Goal: Navigation & Orientation: Understand site structure

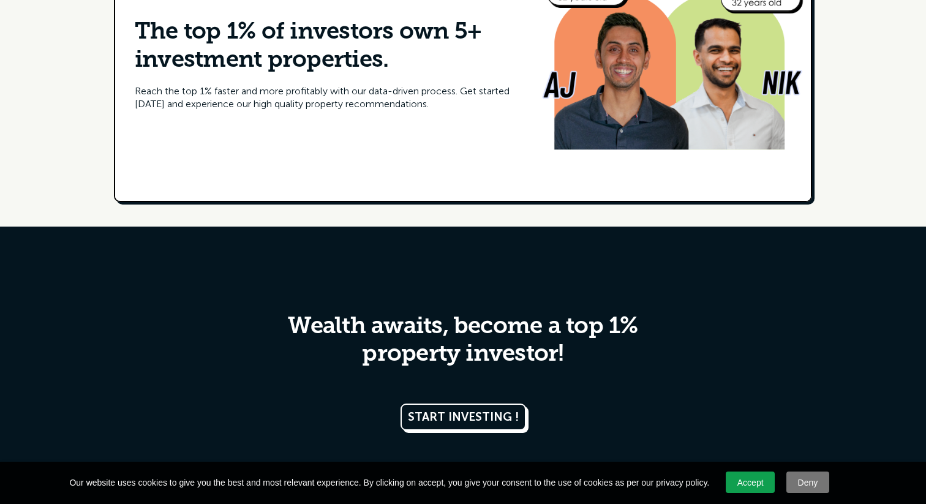
scroll to position [5994, 0]
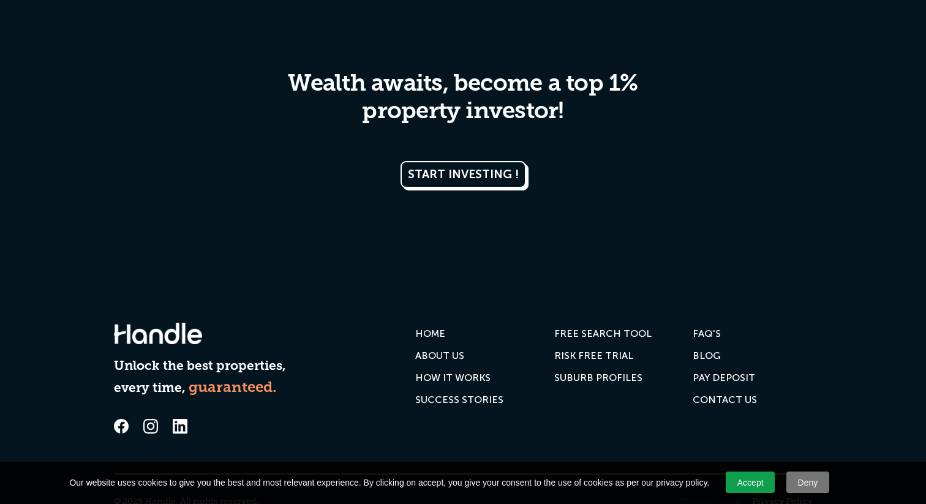
click at [703, 495] on link "Website Terms" at bounding box center [711, 501] width 62 height 12
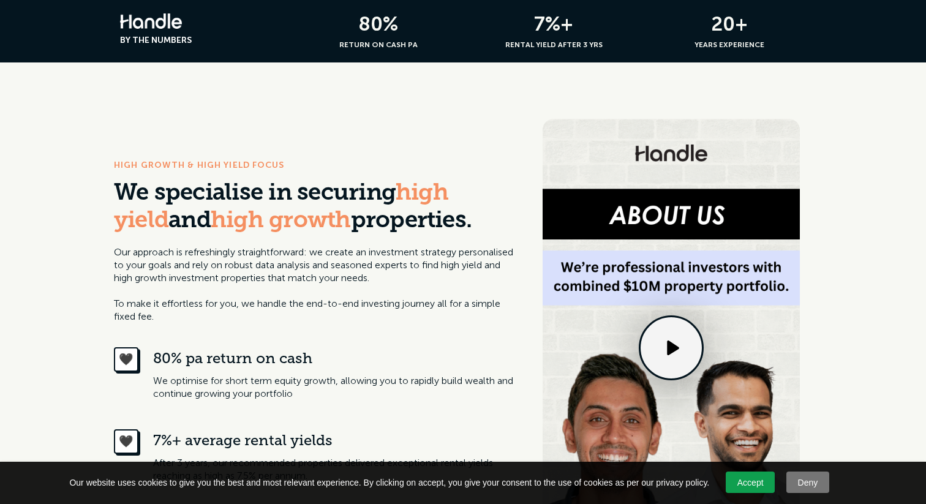
scroll to position [0, 0]
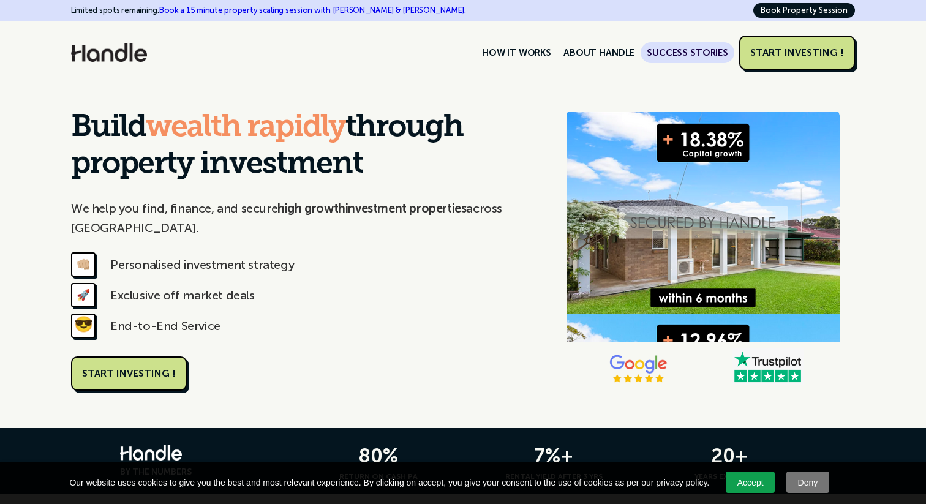
click at [658, 47] on link "SUCCESS STORIES" at bounding box center [688, 52] width 94 height 21
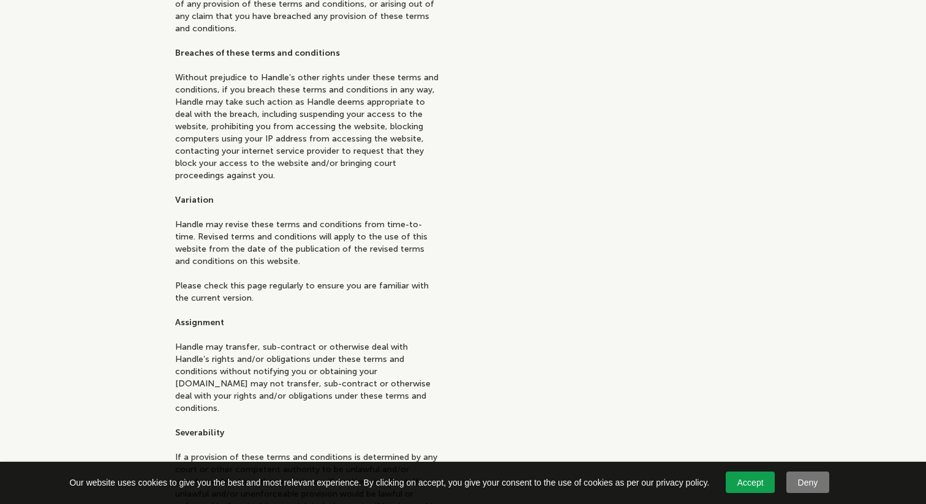
scroll to position [2518, 0]
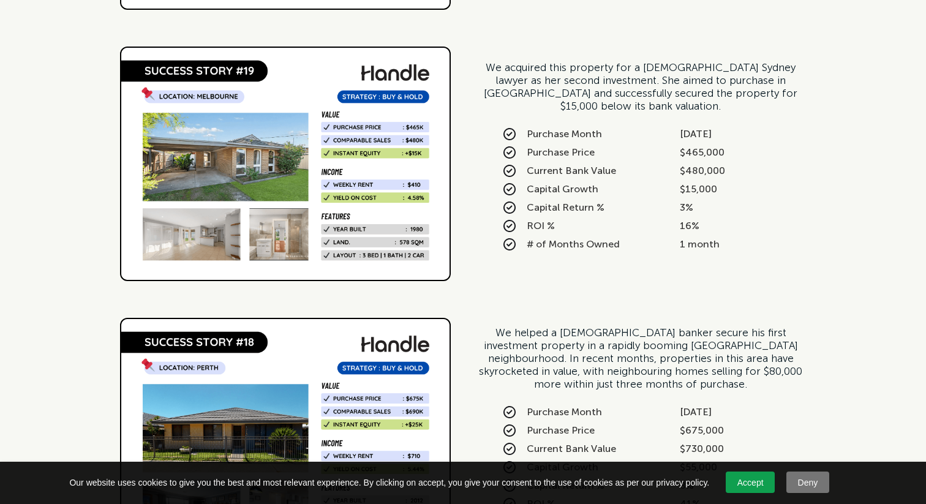
scroll to position [815, 0]
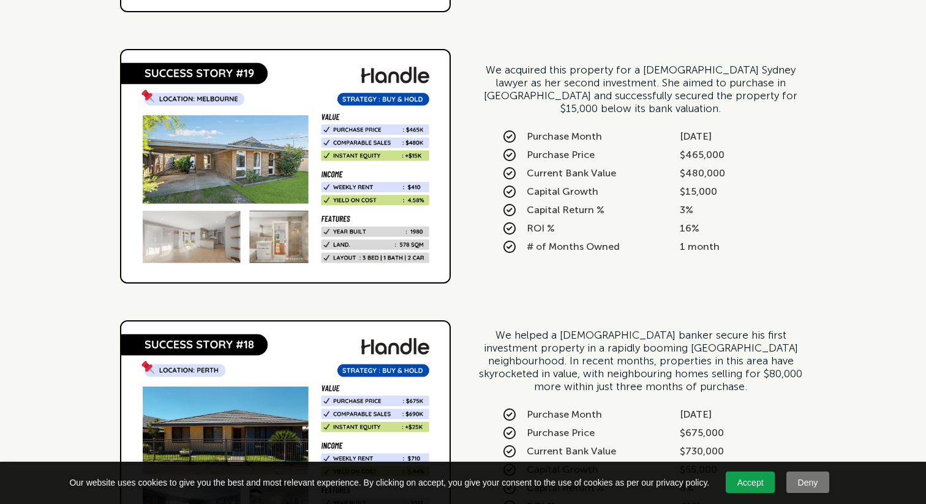
click at [562, 65] on div "We acquired this property for a 26-year-old Sydney lawyer as her second investm…" at bounding box center [640, 89] width 331 height 51
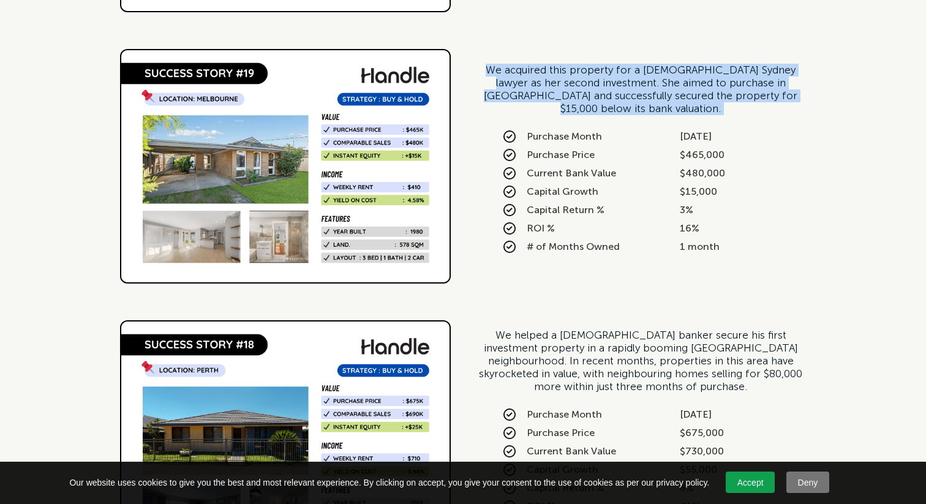
click at [562, 65] on div "We acquired this property for a 26-year-old Sydney lawyer as her second investm…" at bounding box center [640, 89] width 331 height 51
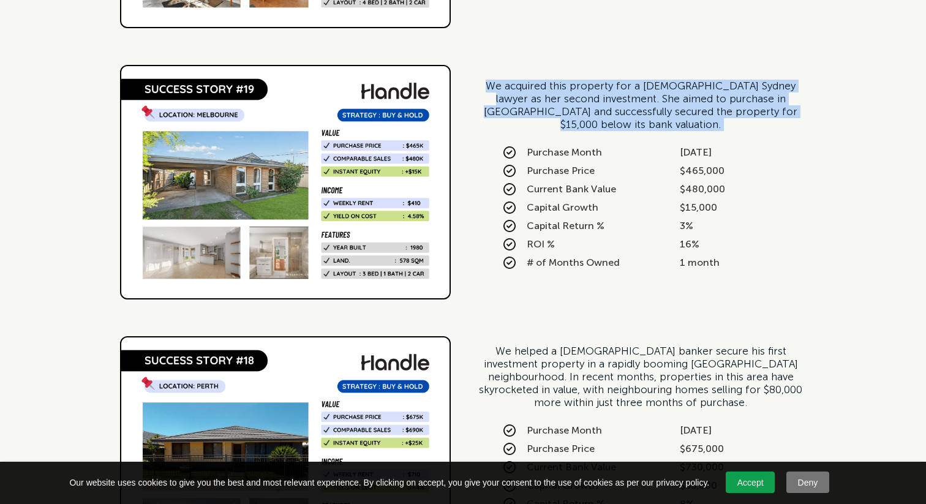
scroll to position [0, 0]
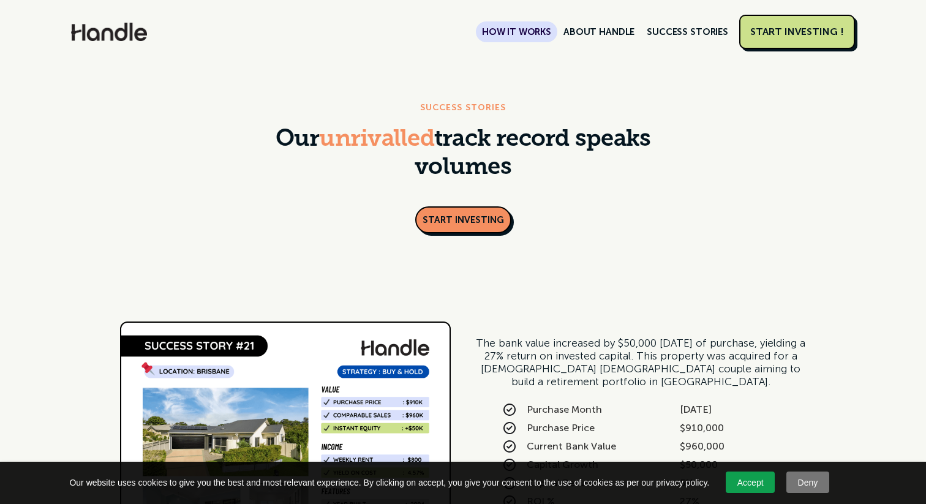
click at [517, 35] on link "HOW IT WORKS" at bounding box center [516, 31] width 81 height 21
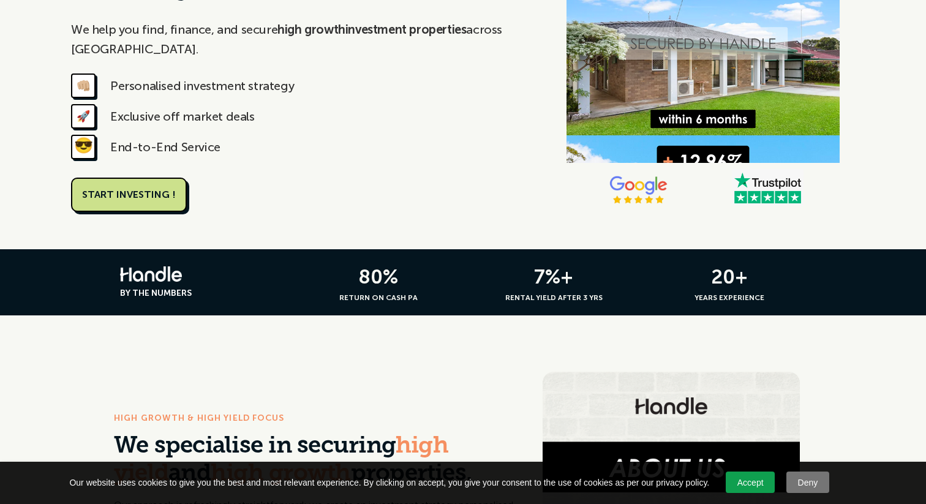
scroll to position [17, 0]
